Goal: Transaction & Acquisition: Purchase product/service

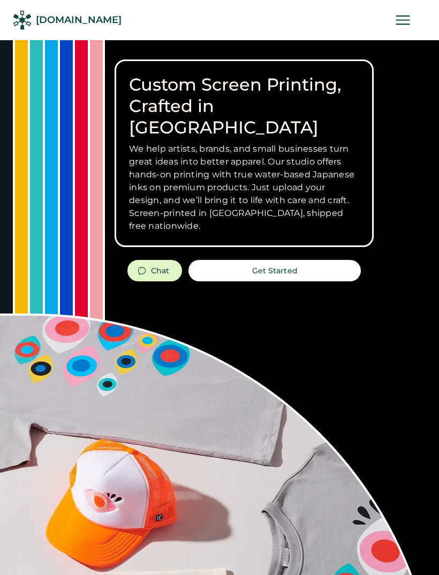
click at [400, 27] on icon at bounding box center [403, 20] width 19 height 19
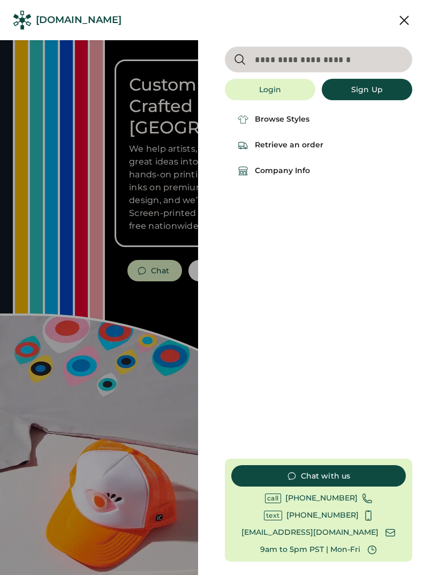
click at [326, 55] on input "input" at bounding box center [319, 60] width 188 height 26
type input "******"
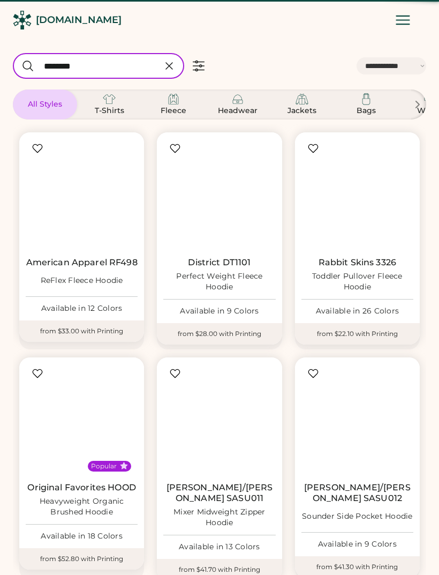
select select "*****"
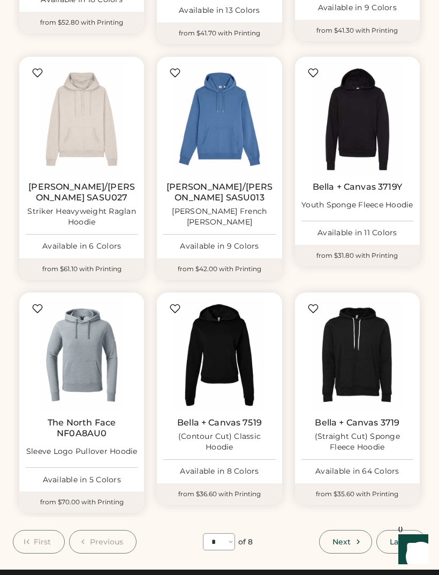
click at [349, 538] on span "Next" at bounding box center [342, 542] width 18 height 8
select select "*"
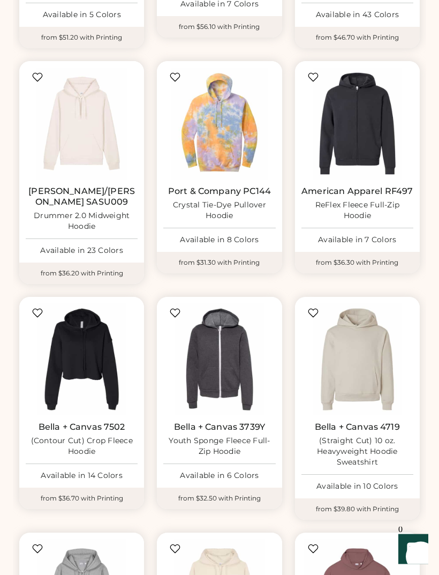
scroll to position [322, 0]
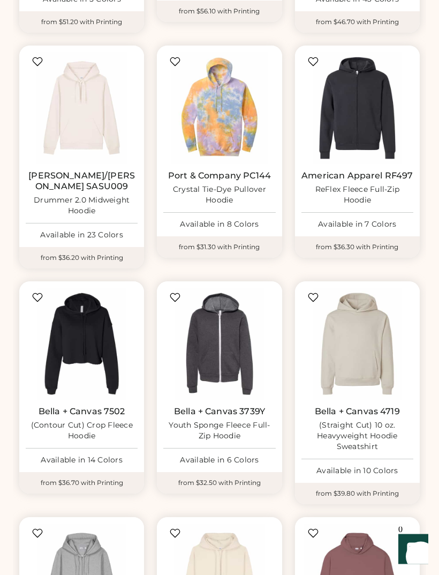
click at [369, 421] on div "(Straight Cut) 10 oz. Heavyweight Hoodie Sweatshirt" at bounding box center [358, 437] width 112 height 32
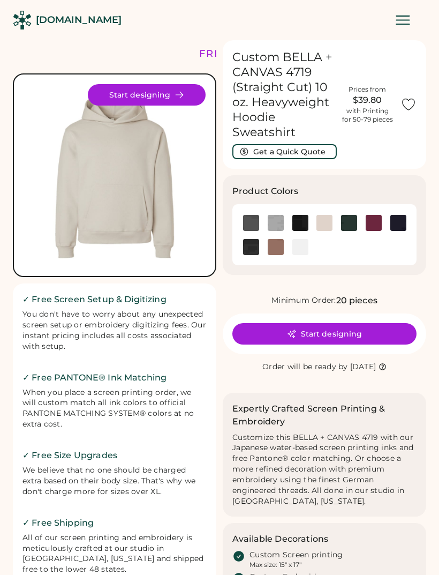
click at [308, 218] on img at bounding box center [301, 223] width 16 height 16
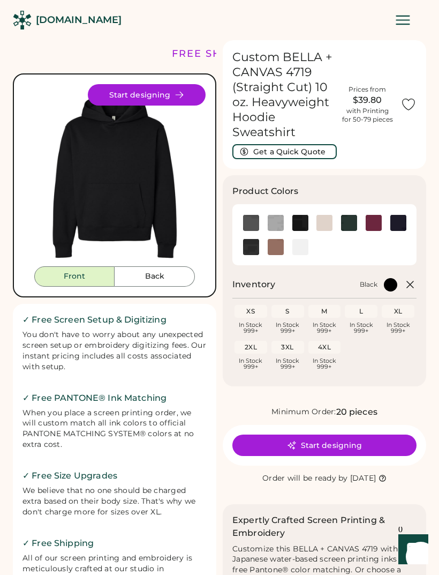
click at [182, 236] on img at bounding box center [115, 175] width 182 height 182
click at [174, 102] on button "Start designing" at bounding box center [147, 94] width 118 height 21
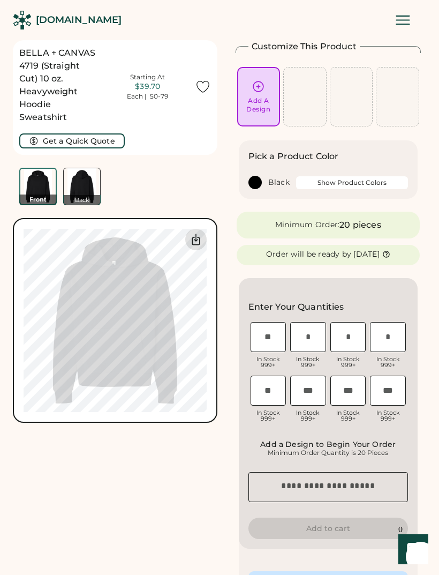
click at [203, 243] on div at bounding box center [195, 239] width 21 height 21
click at [342, 183] on button "Show Product Colors" at bounding box center [352, 182] width 112 height 13
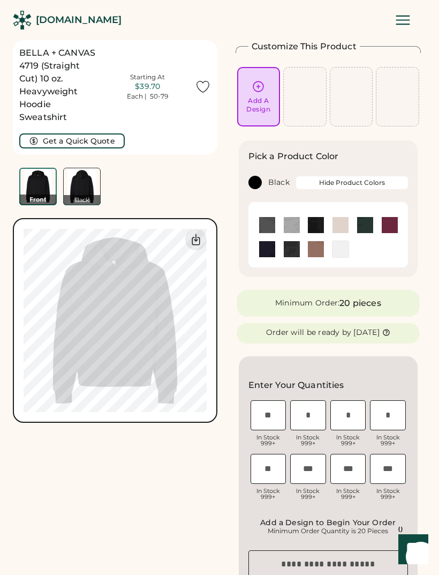
click at [288, 231] on img at bounding box center [292, 225] width 16 height 16
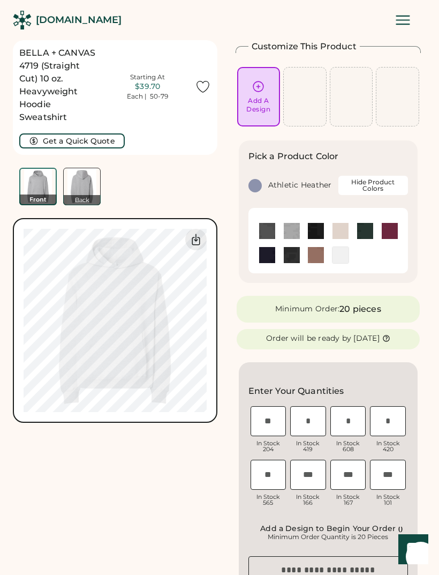
click at [313, 233] on img at bounding box center [316, 231] width 16 height 16
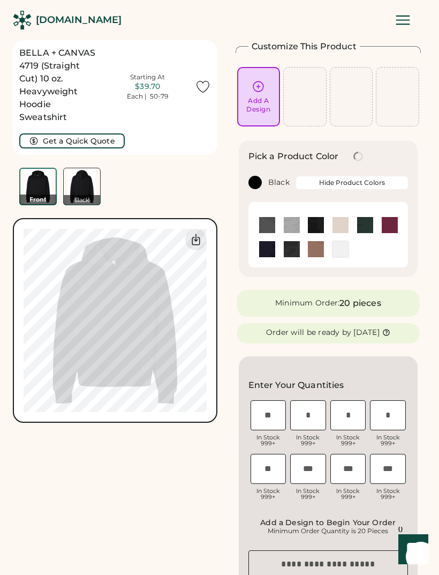
click at [295, 253] on img at bounding box center [292, 249] width 16 height 16
click at [315, 252] on img at bounding box center [316, 249] width 16 height 16
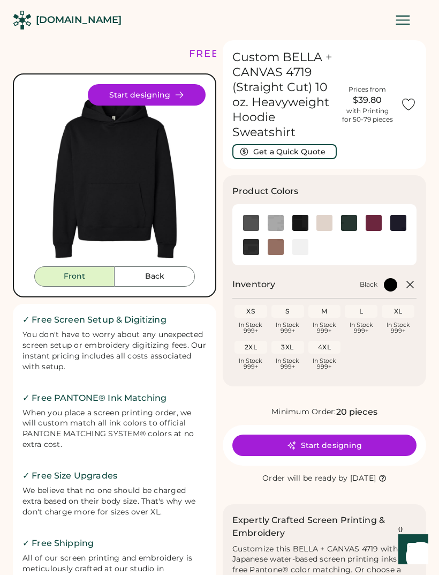
click at [279, 226] on img at bounding box center [276, 223] width 16 height 16
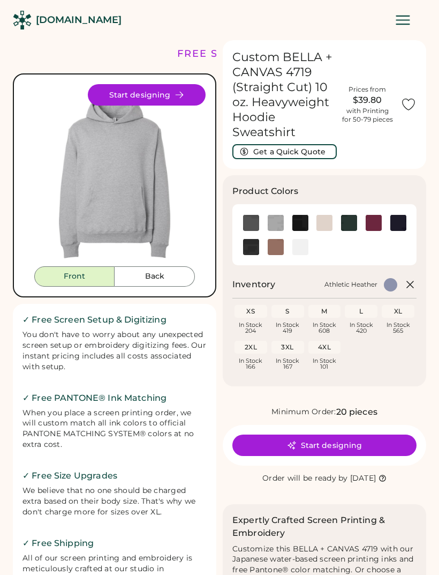
click at [171, 97] on button "Start designing" at bounding box center [147, 94] width 118 height 21
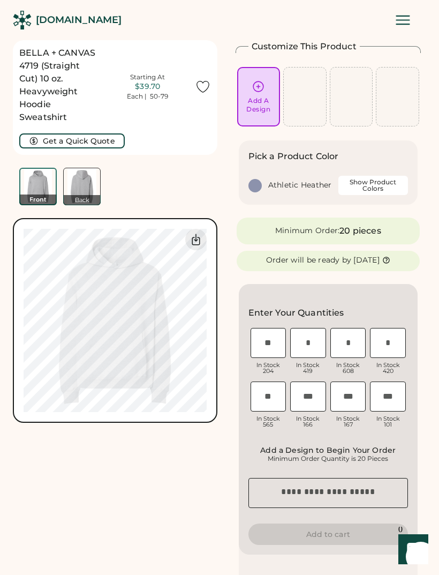
click at [261, 87] on icon at bounding box center [258, 86] width 13 height 13
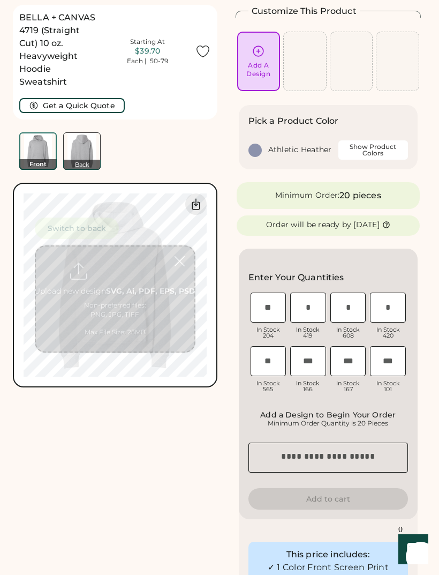
scroll to position [40, 0]
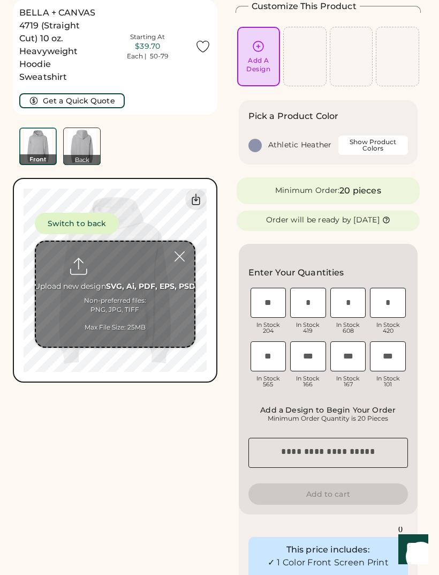
click at [128, 316] on input "file" at bounding box center [115, 294] width 159 height 105
type input "**********"
